Goal: Task Accomplishment & Management: Manage account settings

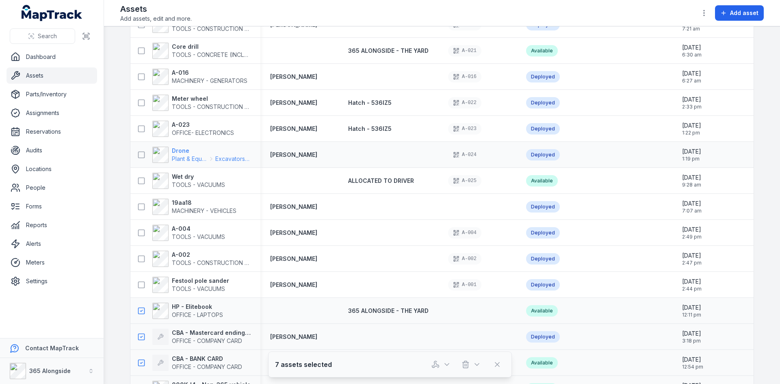
scroll to position [1737, 0]
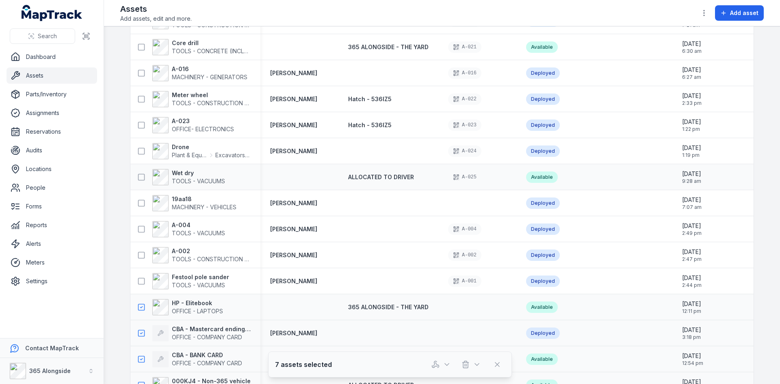
click at [302, 178] on div at bounding box center [299, 177] width 78 height 7
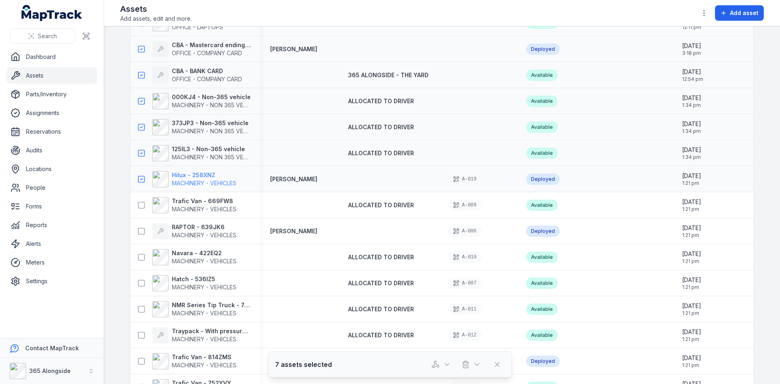
scroll to position [2022, 0]
click at [216, 204] on strong "Trafic Van - 669FW8" at bounding box center [204, 201] width 65 height 8
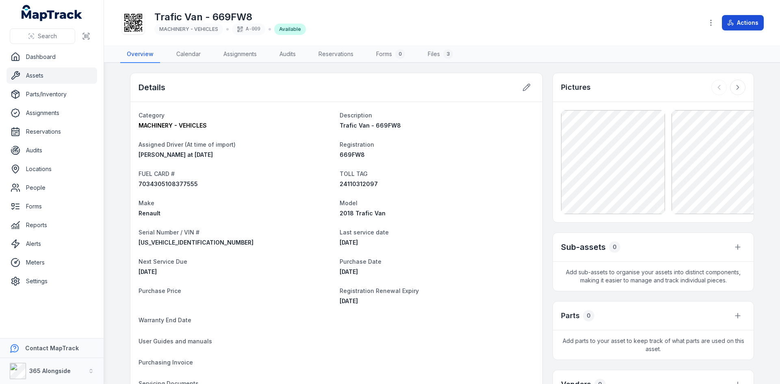
click at [744, 24] on button "Actions" at bounding box center [743, 22] width 42 height 15
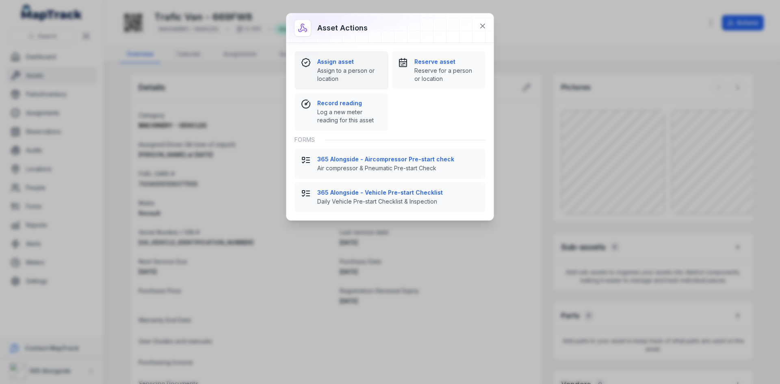
click at [343, 63] on strong "Assign asset" at bounding box center [349, 62] width 65 height 8
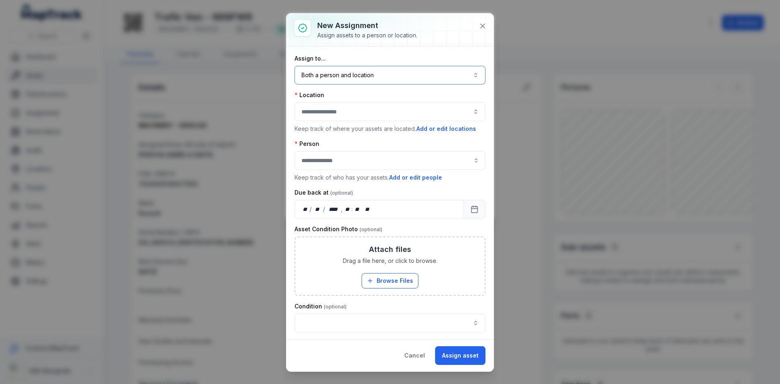
click at [351, 79] on button "Both a person and location ****" at bounding box center [390, 75] width 191 height 19
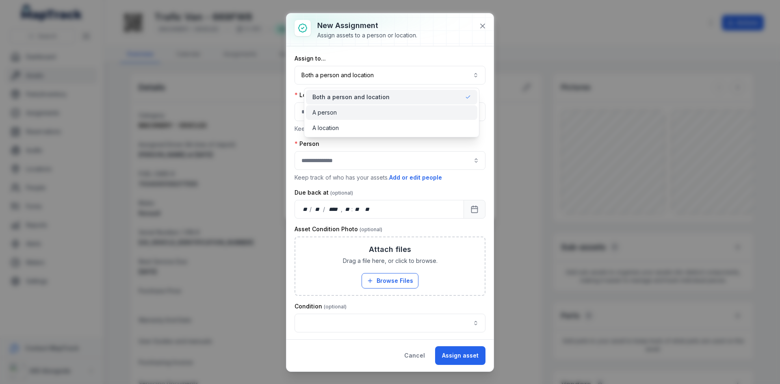
click at [354, 114] on div "A person" at bounding box center [391, 112] width 158 height 8
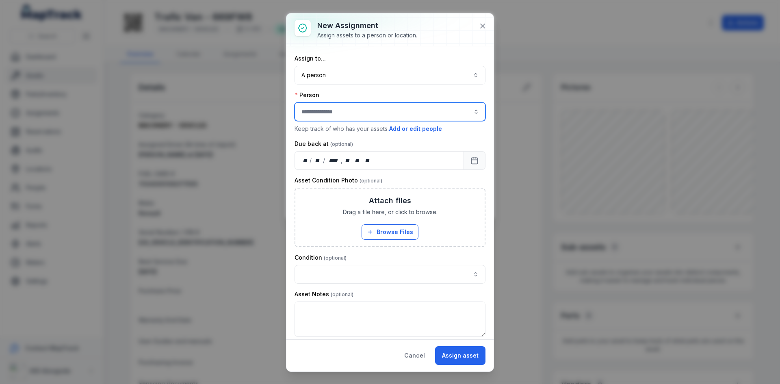
click at [345, 118] on input "assignment-add:person-label" at bounding box center [390, 111] width 191 height 19
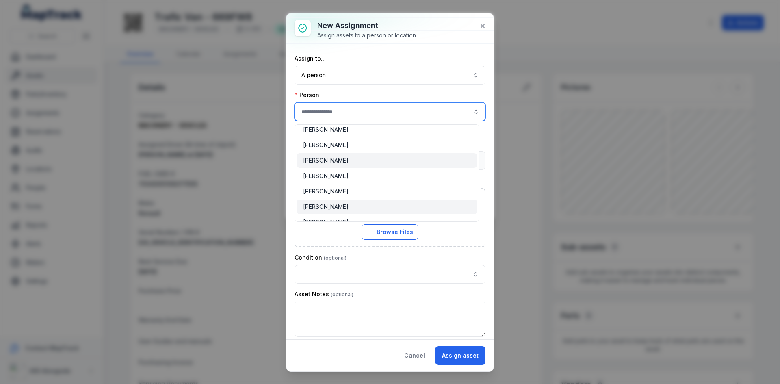
scroll to position [81, 0]
type input "**********"
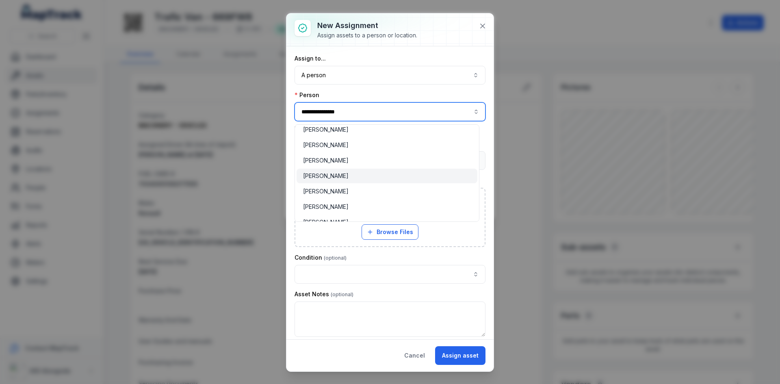
click at [349, 176] on span "[PERSON_NAME]" at bounding box center [326, 176] width 46 height 8
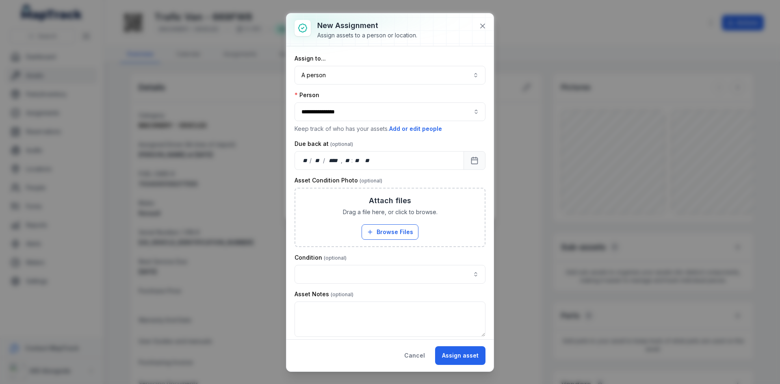
click at [474, 363] on button "Assign asset" at bounding box center [460, 355] width 50 height 19
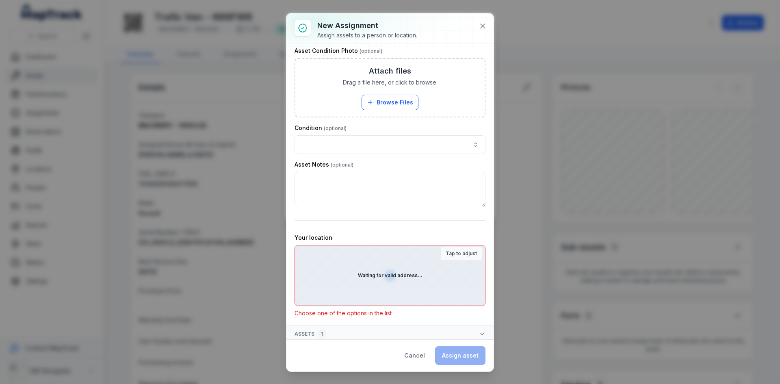
scroll to position [132, 0]
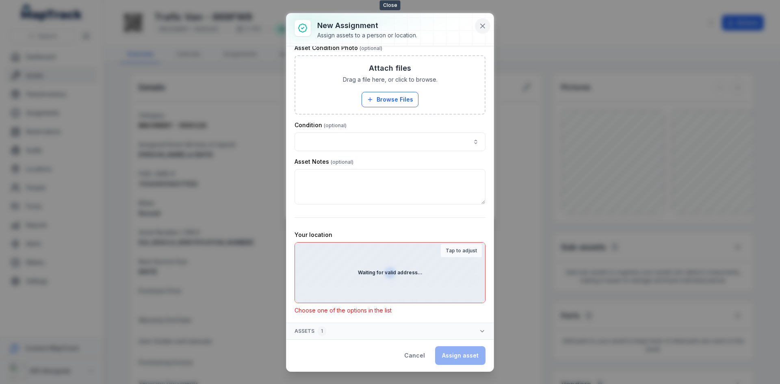
click at [483, 28] on icon at bounding box center [483, 26] width 8 height 8
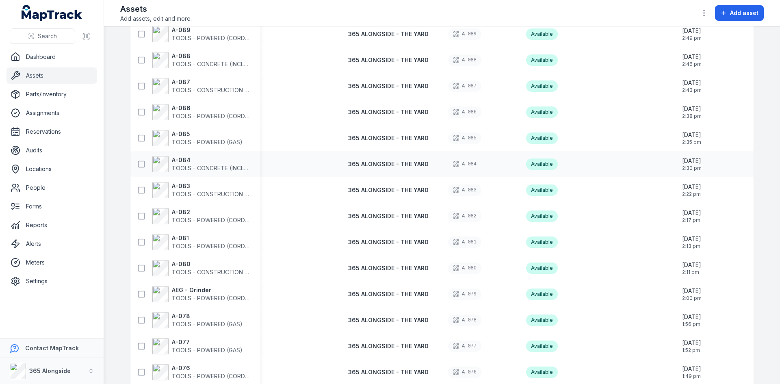
scroll to position [203, 0]
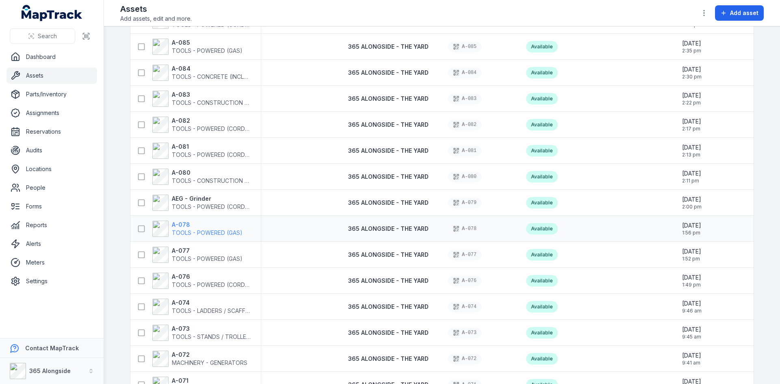
click at [197, 230] on span "TOOLS - POWERED (GAS)" at bounding box center [207, 232] width 71 height 7
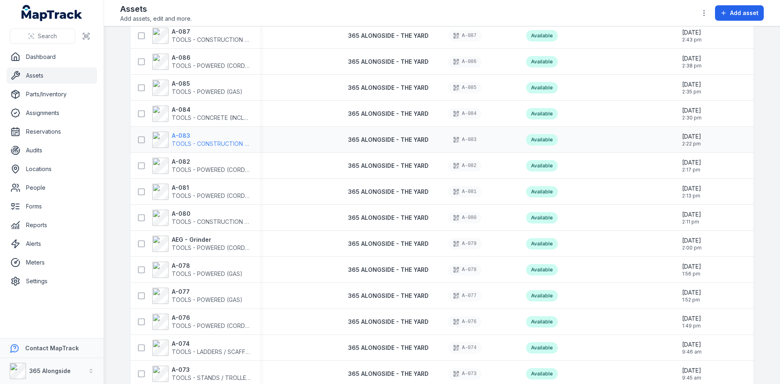
scroll to position [163, 0]
click at [176, 236] on strong "AEG - Grinder" at bounding box center [211, 239] width 79 height 8
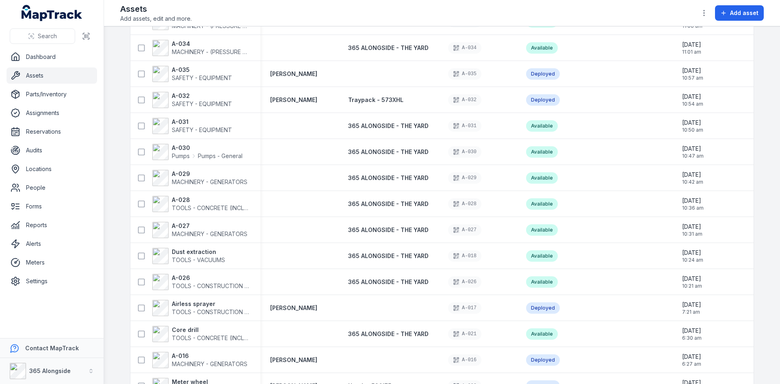
scroll to position [1463, 0]
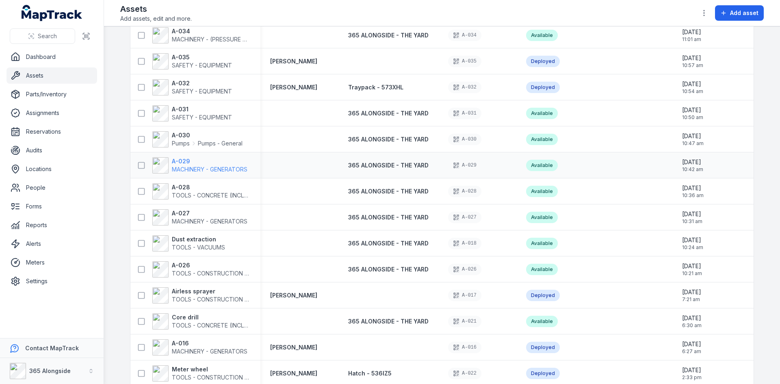
click at [217, 166] on span "MACHINERY - GENERATORS" at bounding box center [210, 169] width 76 height 7
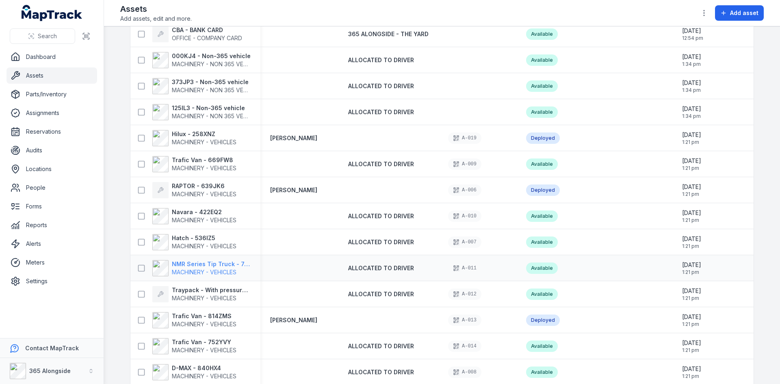
scroll to position [2103, 0]
